Goal: Task Accomplishment & Management: Use online tool/utility

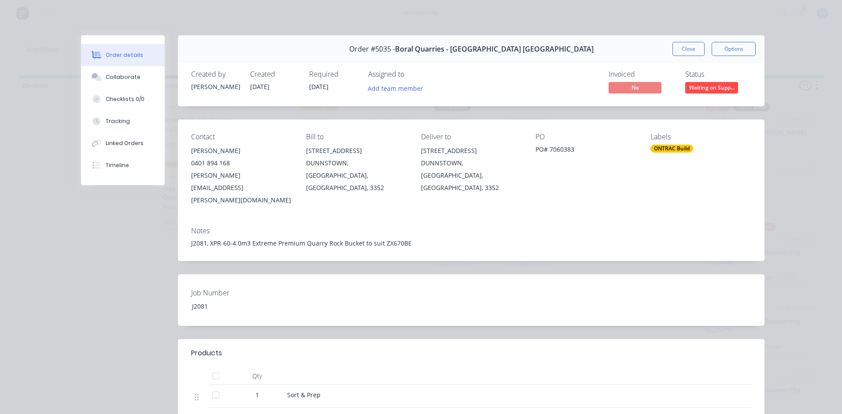
click at [691, 47] on button "Close" at bounding box center [689, 49] width 32 height 14
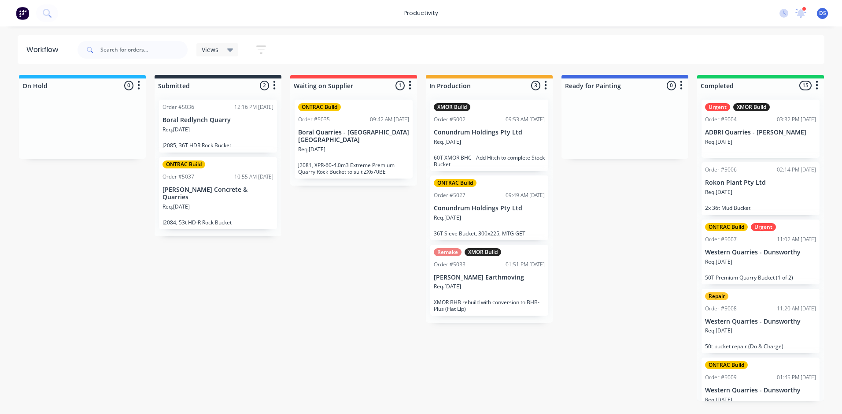
click at [476, 289] on div "Req. [DATE]" at bounding box center [489, 289] width 111 height 15
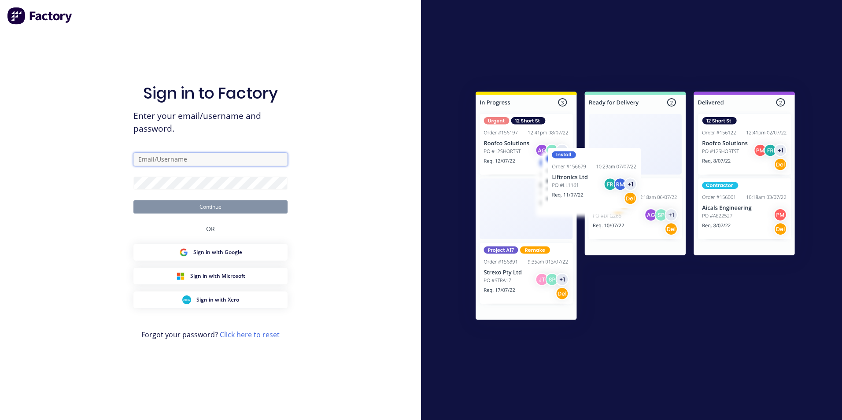
type input "[PERSON_NAME][EMAIL_ADDRESS][DOMAIN_NAME]"
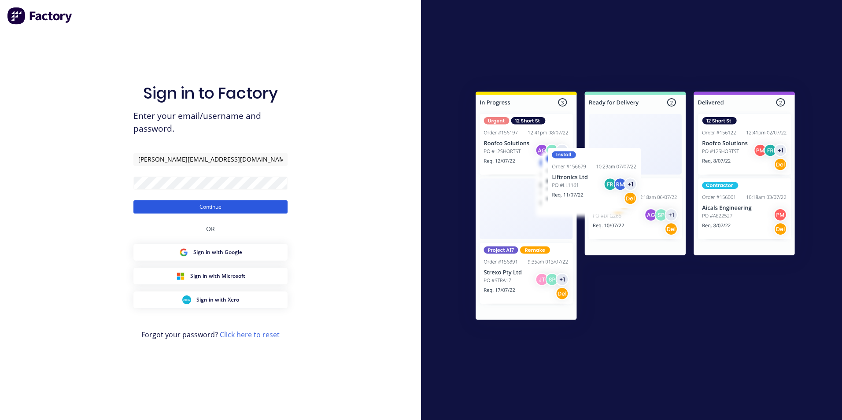
click at [184, 205] on button "Continue" at bounding box center [210, 206] width 154 height 13
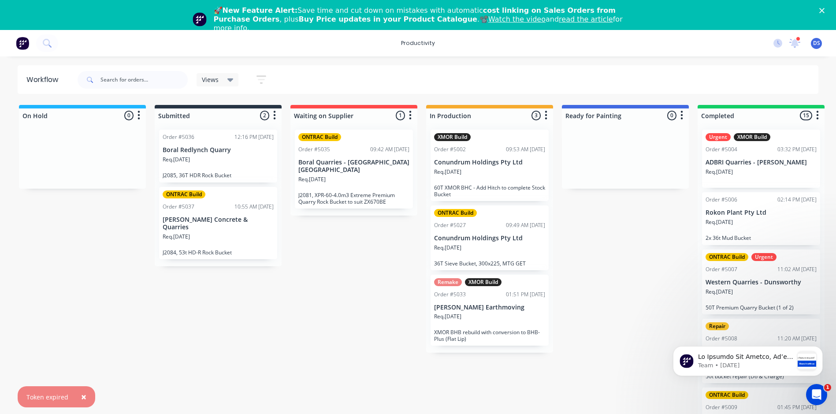
click at [469, 311] on div "Remake XMOR Build Order #5033 01:51 PM [DATE] [PERSON_NAME] Earthmoving Req. [D…" at bounding box center [489, 309] width 118 height 71
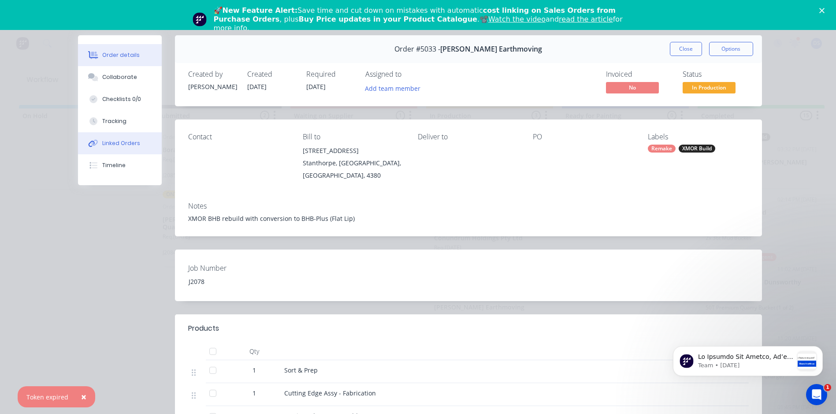
click at [126, 137] on button "Linked Orders" at bounding box center [120, 143] width 84 height 22
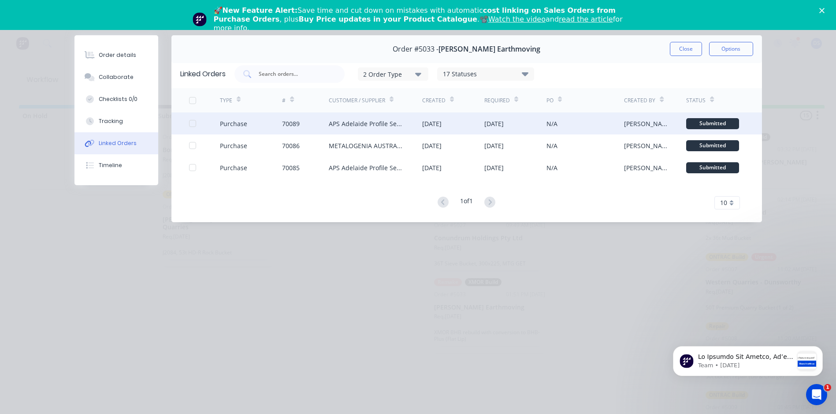
click at [354, 120] on div "APS Adelaide Profile Services" at bounding box center [367, 123] width 76 height 9
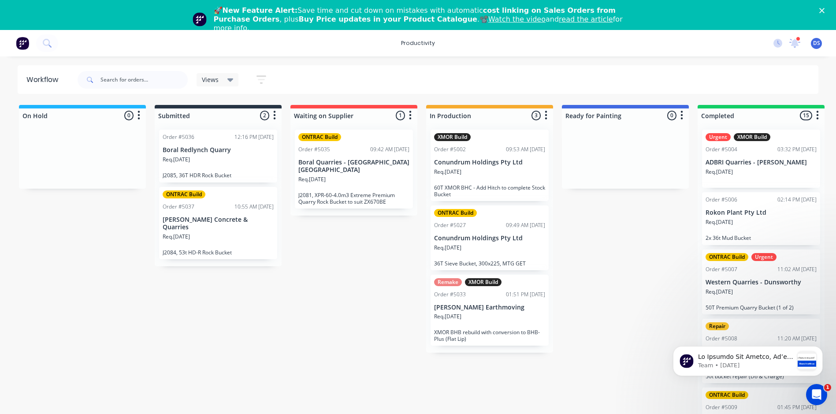
click at [474, 311] on div "Remake XMOR Build Order #5033 01:51 PM [DATE] [PERSON_NAME] Earthmoving Req. [D…" at bounding box center [489, 309] width 118 height 71
